Goal: Task Accomplishment & Management: Use online tool/utility

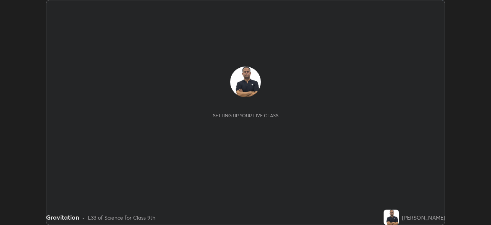
scroll to position [225, 491]
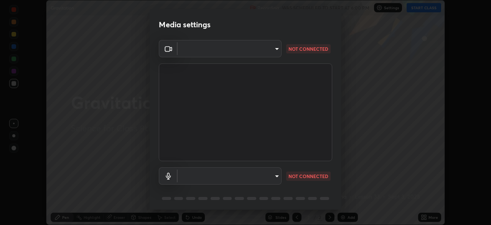
type input "824cd9ca68c16a0db75fabb86eaf50e36462a3173df107398ba699b7f56c7263"
type input "communications"
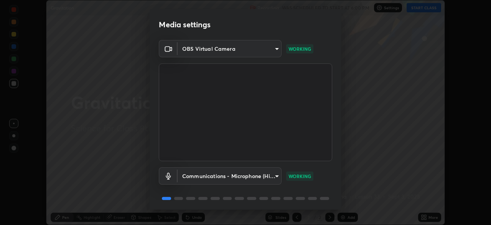
click at [276, 175] on body "Erase all Gravitation Recording WAS SCHEDULED TO START AT 6:00 PM Settings STAR…" at bounding box center [245, 112] width 491 height 225
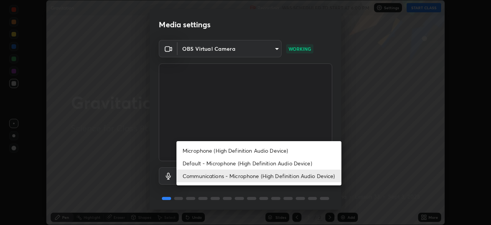
click at [244, 174] on li "Communications - Microphone (High Definition Audio Device)" at bounding box center [259, 175] width 165 height 13
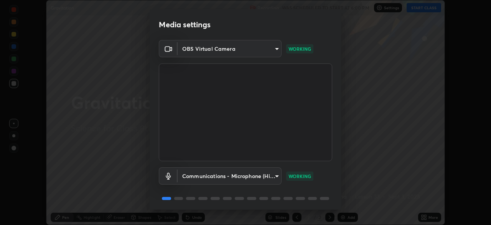
scroll to position [27, 0]
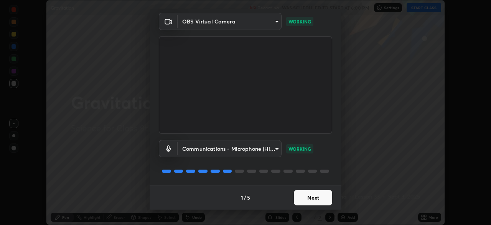
click at [306, 197] on button "Next" at bounding box center [313, 197] width 38 height 15
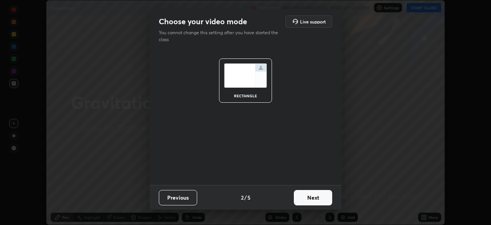
click at [310, 197] on button "Next" at bounding box center [313, 197] width 38 height 15
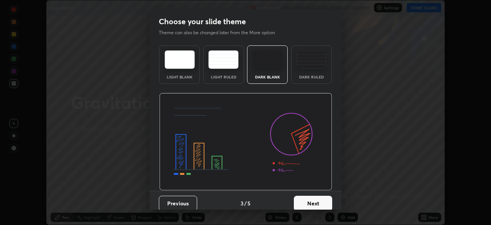
click at [309, 201] on button "Next" at bounding box center [313, 202] width 38 height 15
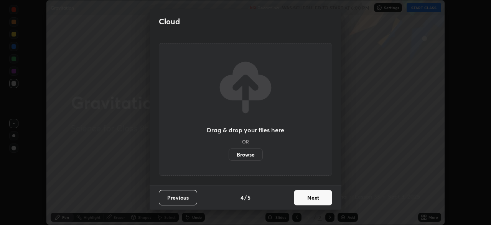
click at [312, 196] on button "Next" at bounding box center [313, 197] width 38 height 15
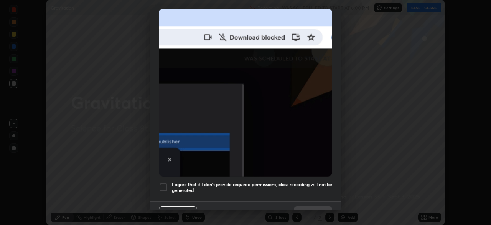
scroll to position [184, 0]
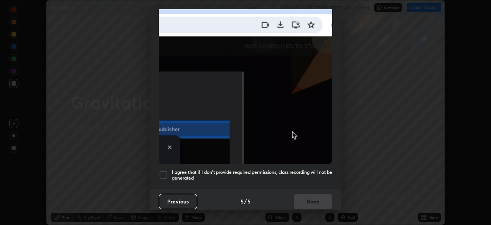
click at [164, 170] on div at bounding box center [163, 174] width 9 height 9
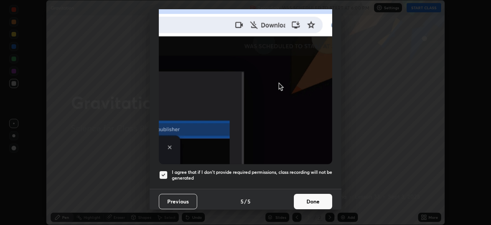
click at [312, 196] on button "Done" at bounding box center [313, 200] width 38 height 15
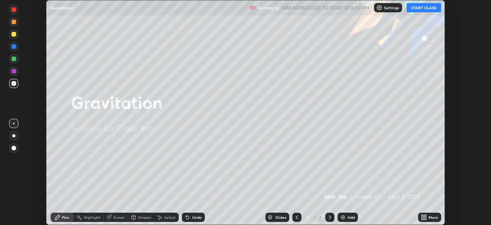
click at [422, 8] on button "START CLASS" at bounding box center [424, 7] width 35 height 9
click at [351, 217] on div "Add" at bounding box center [351, 217] width 7 height 4
